Goal: Task Accomplishment & Management: Use online tool/utility

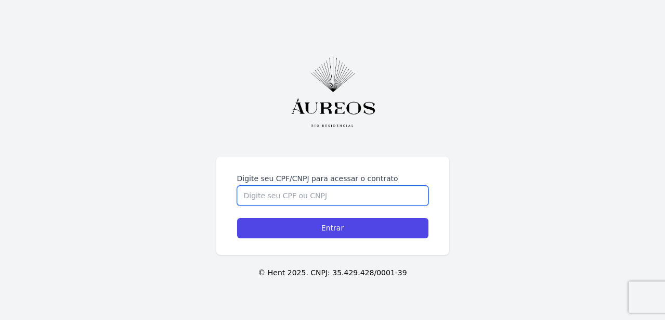
click at [278, 196] on input "Digite seu CPF/CNPJ para acessar o contrato" at bounding box center [332, 196] width 191 height 20
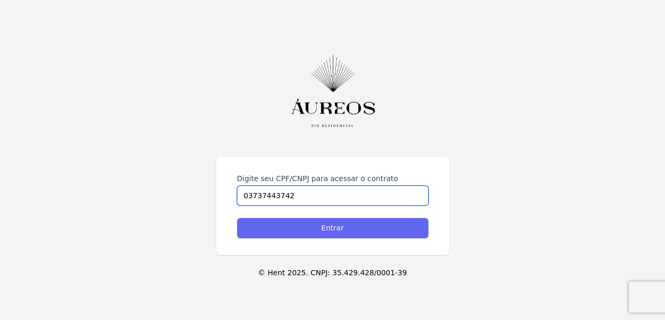
type input "03737443742"
click at [366, 230] on input "Entrar" at bounding box center [332, 228] width 191 height 20
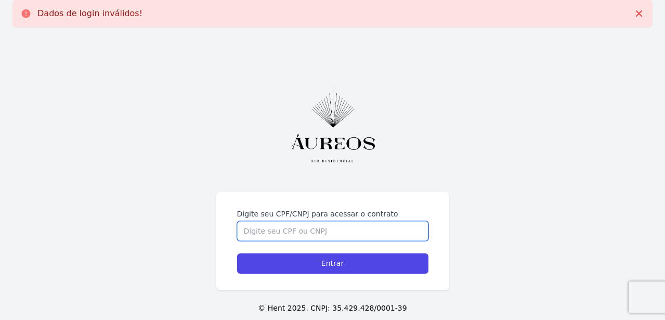
click at [311, 231] on input "Digite seu CPF/CNPJ para acessar o contrato" at bounding box center [332, 231] width 191 height 20
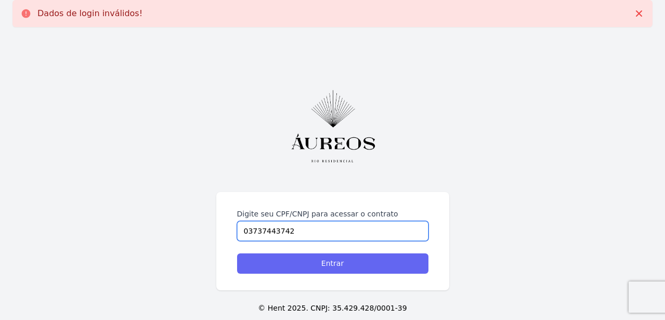
type input "03737443742"
click at [344, 264] on input "Entrar" at bounding box center [332, 263] width 191 height 20
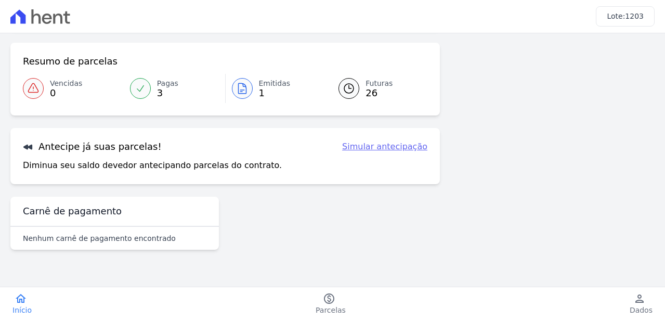
scroll to position [122, 0]
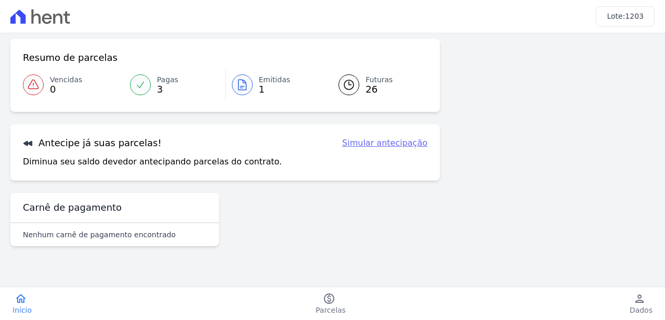
click at [414, 141] on link "Simular antecipação" at bounding box center [384, 143] width 85 height 12
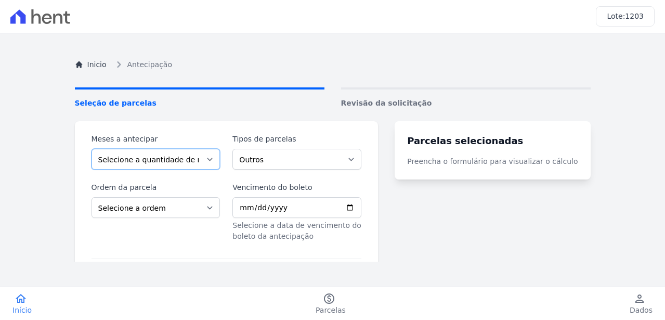
click at [218, 159] on select "Selecione a quantidade de meses a antecipar 1 2 3 4 5 6 7 8 9 10 11 12 13 14 15…" at bounding box center [155, 159] width 129 height 21
select select "23"
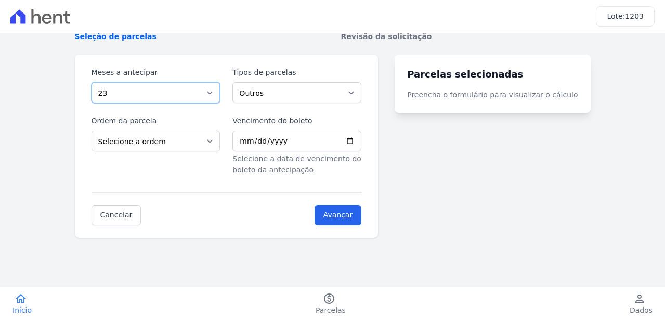
scroll to position [60, 0]
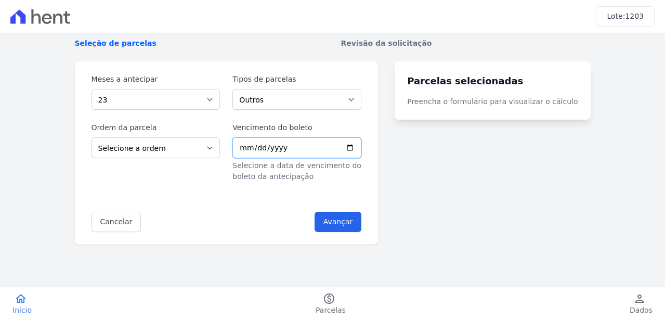
click at [361, 144] on input "Vencimento do boleto" at bounding box center [296, 147] width 129 height 21
type input "2025-10-10"
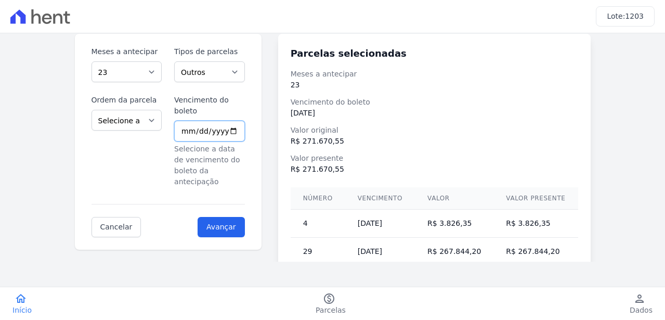
scroll to position [87, 0]
click at [241, 71] on select "Outros Parcela Normal Intercalada" at bounding box center [209, 72] width 71 height 21
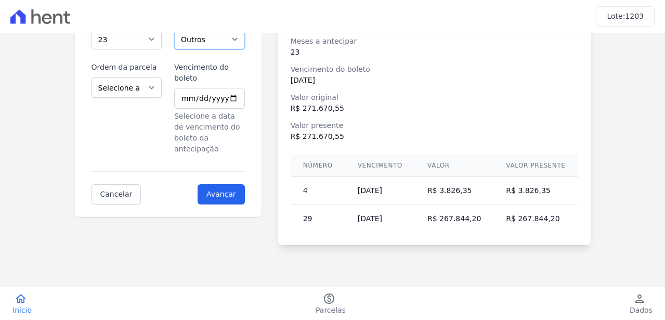
scroll to position [121, 0]
click at [152, 85] on select "Selecione a ordem Últimas parcelas Primeiras parcelas" at bounding box center [126, 86] width 71 height 21
select select "ending"
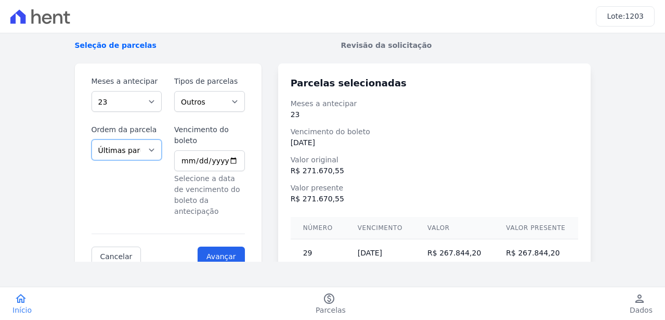
scroll to position [52, 0]
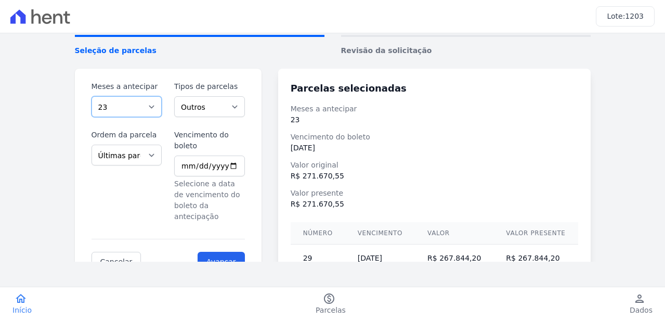
click at [155, 105] on select "Selecione a quantidade de meses a antecipar 1 2 3 4 5 6 7 8 9 10 11 12 13 14 15…" at bounding box center [126, 106] width 71 height 21
click at [237, 103] on select "Outros Parcela Normal Intercalada" at bounding box center [209, 106] width 71 height 21
click at [154, 107] on select "Selecione a quantidade de meses a antecipar 1 2 3 4 5 6 7 8 9 10 11 12 13 14 15…" at bounding box center [126, 106] width 71 height 21
select select "22"
click at [221, 252] on input "Avançar" at bounding box center [221, 262] width 47 height 20
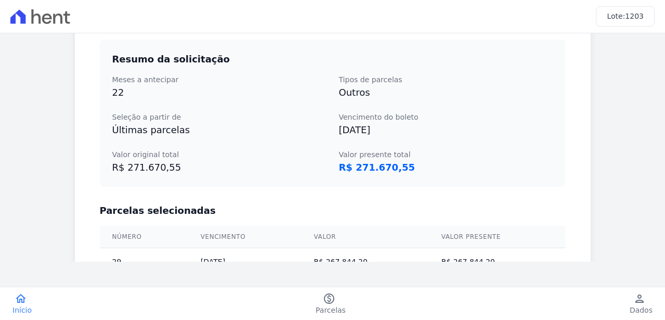
scroll to position [285, 0]
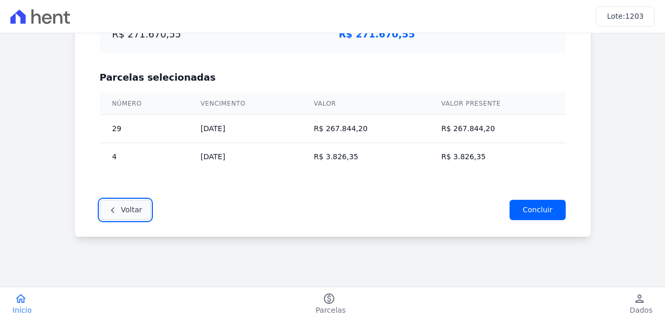
click at [138, 206] on link "Voltar" at bounding box center [125, 210] width 51 height 20
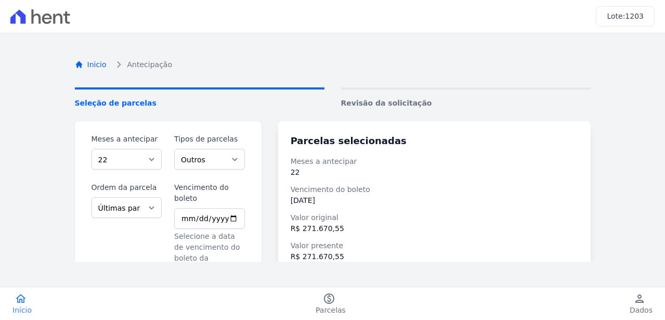
click at [100, 62] on link "Inicio" at bounding box center [91, 64] width 32 height 11
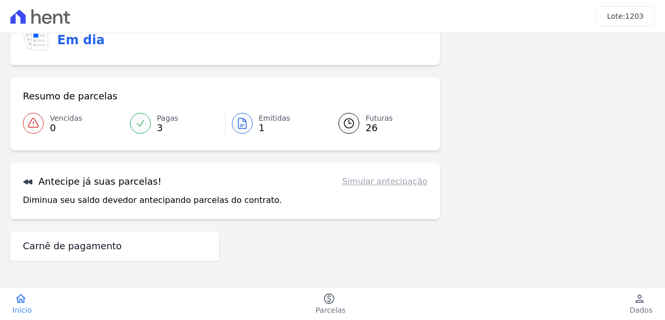
scroll to position [87, 0]
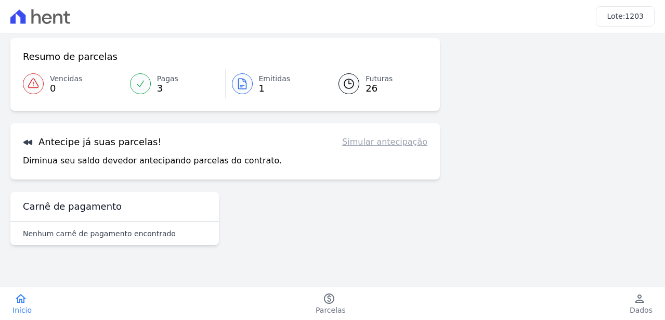
click at [374, 85] on span "26" at bounding box center [378, 88] width 27 height 8
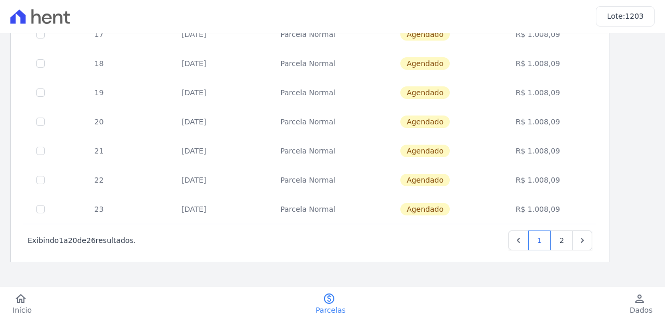
scroll to position [514, 0]
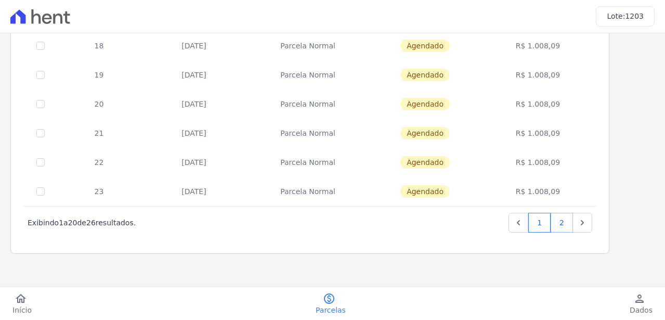
click at [561, 220] on link "2" at bounding box center [561, 223] width 22 height 20
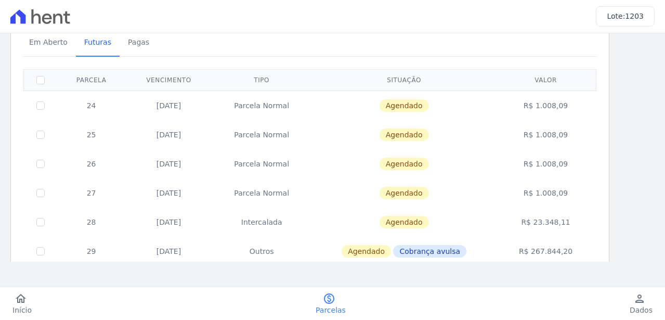
scroll to position [107, 0]
